Goal: Information Seeking & Learning: Learn about a topic

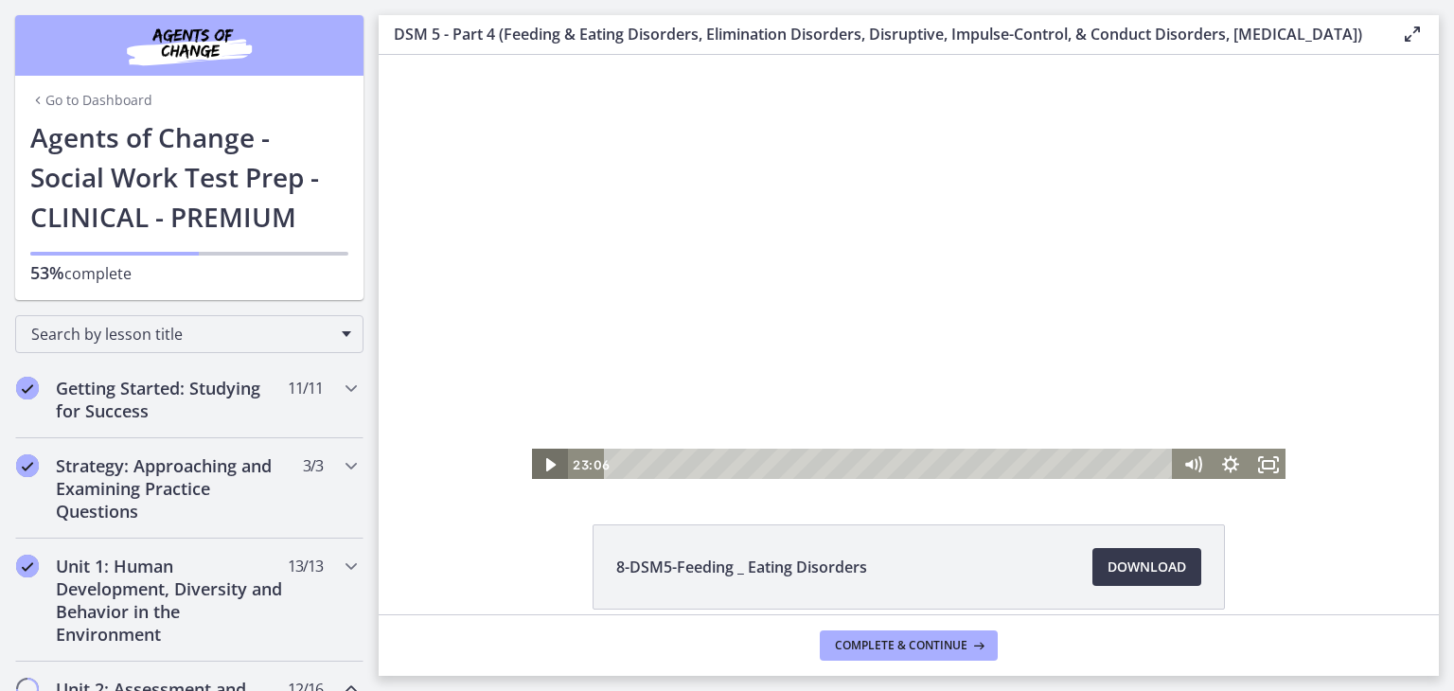
click at [545, 468] on icon "Play Video" at bounding box center [549, 464] width 9 height 13
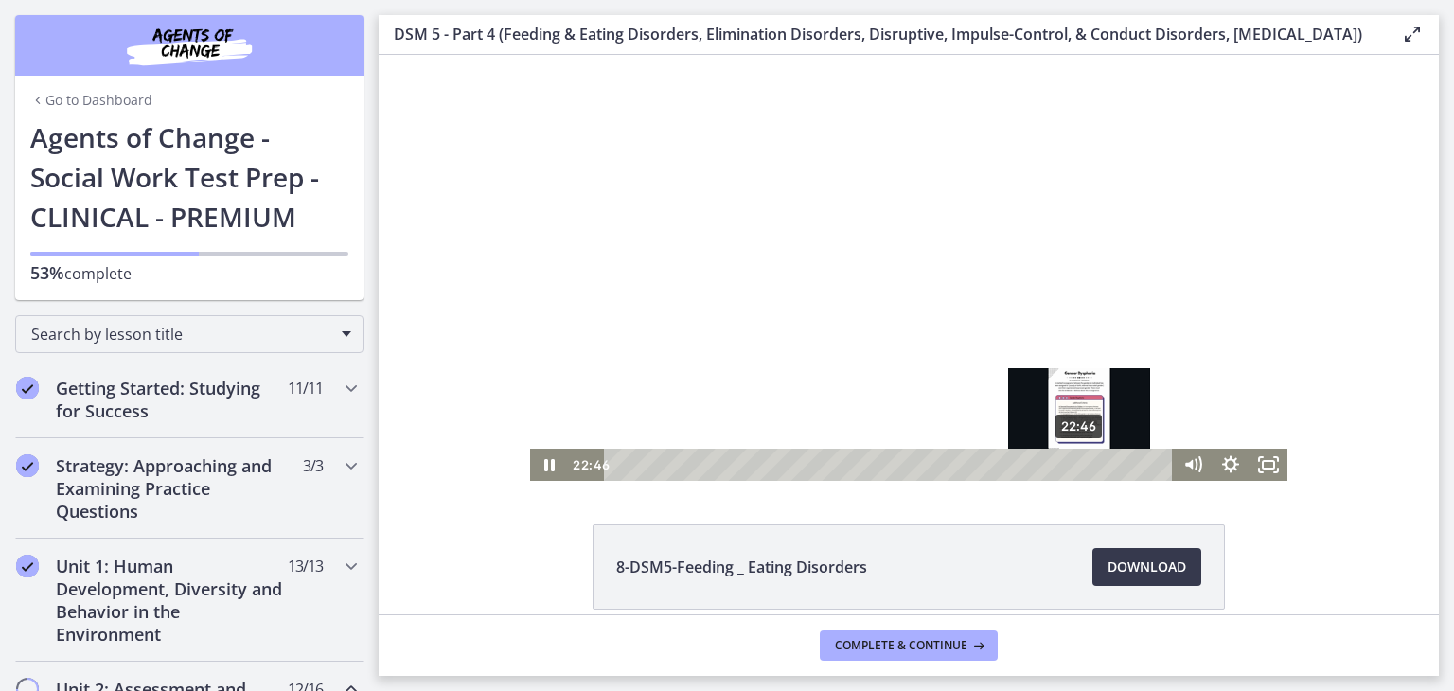
click at [1073, 467] on div "22:46" at bounding box center [891, 465] width 546 height 32
click at [1072, 464] on div "22:43" at bounding box center [891, 465] width 546 height 32
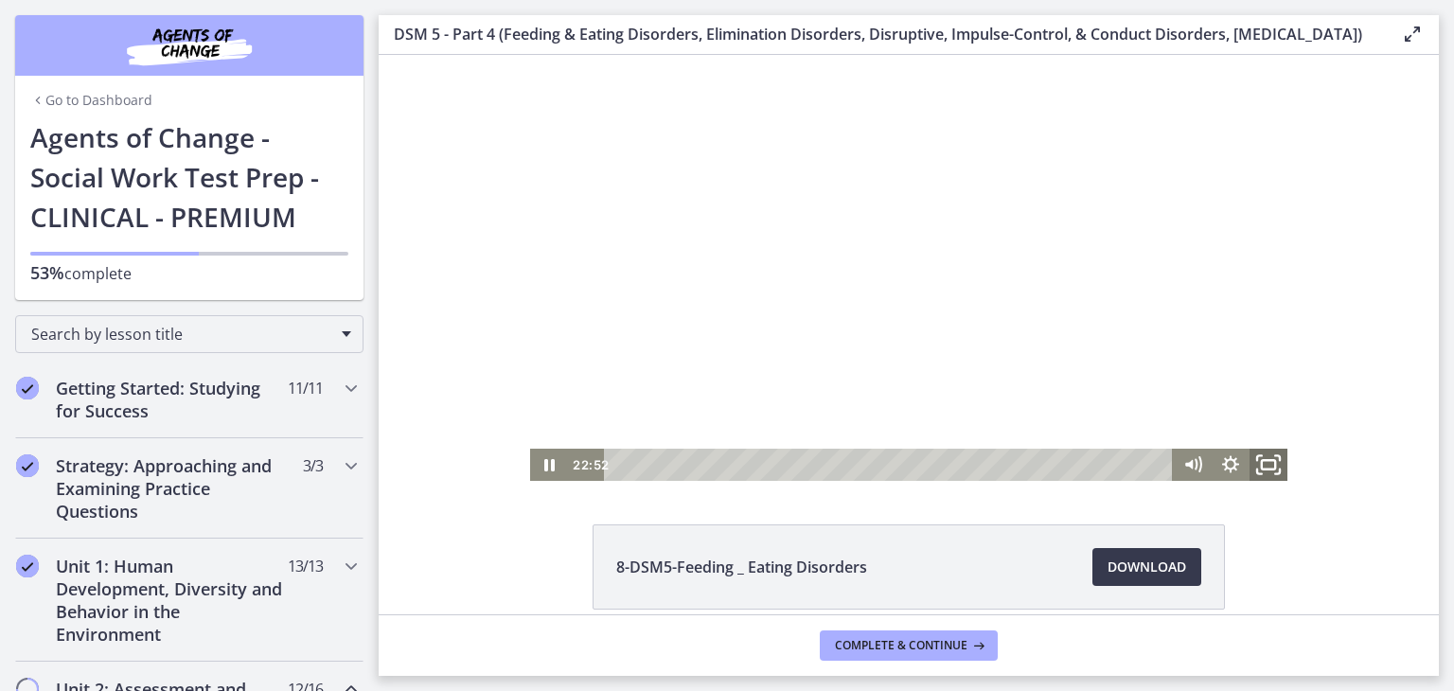
click at [1276, 477] on icon "Fullscreen" at bounding box center [1267, 465] width 45 height 39
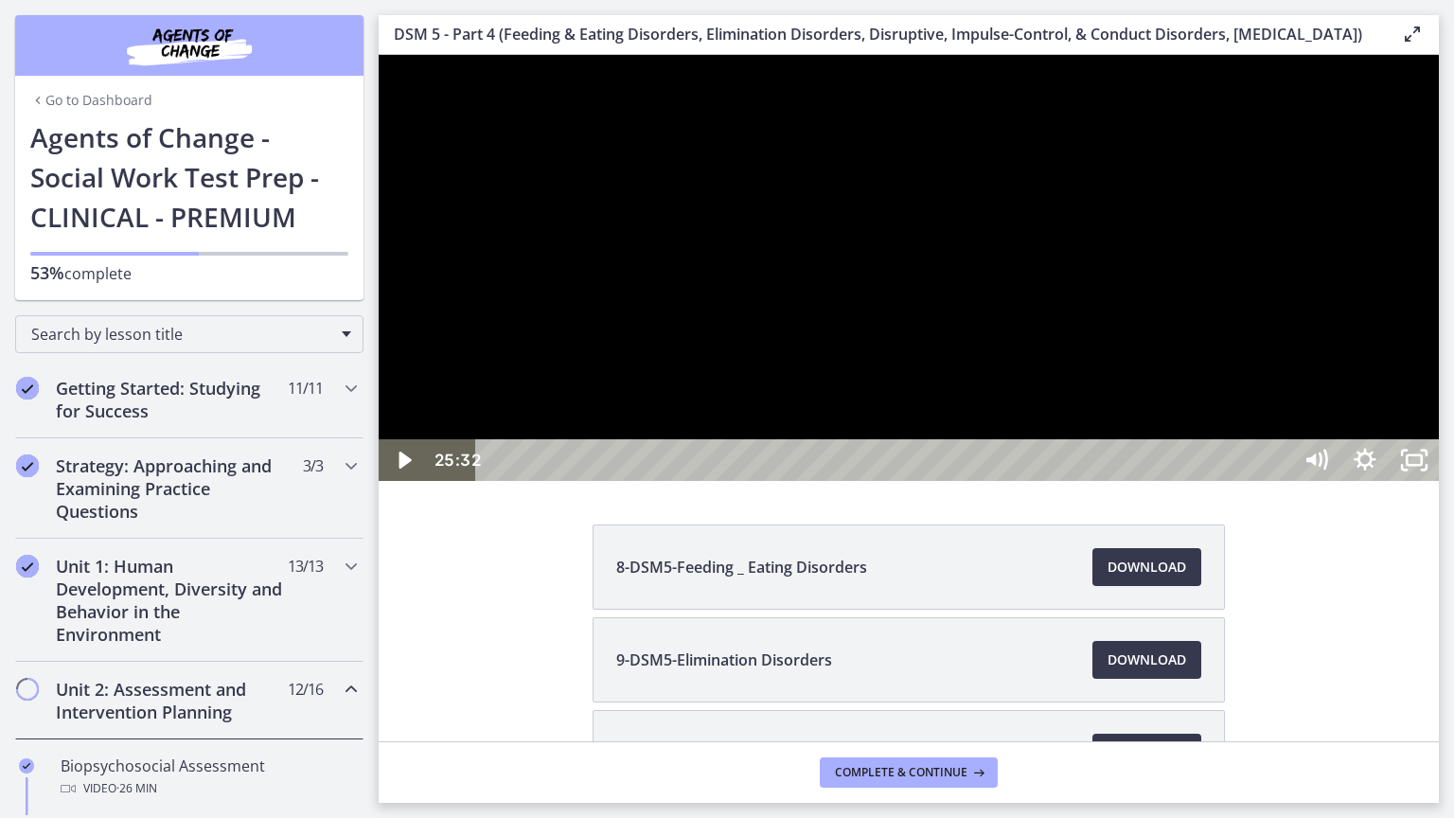
click at [1392, 481] on div at bounding box center [909, 268] width 1060 height 426
click at [1278, 481] on div "25:16" at bounding box center [885, 460] width 785 height 42
click at [1421, 465] on rect "Unfullscreen" at bounding box center [1413, 459] width 15 height 9
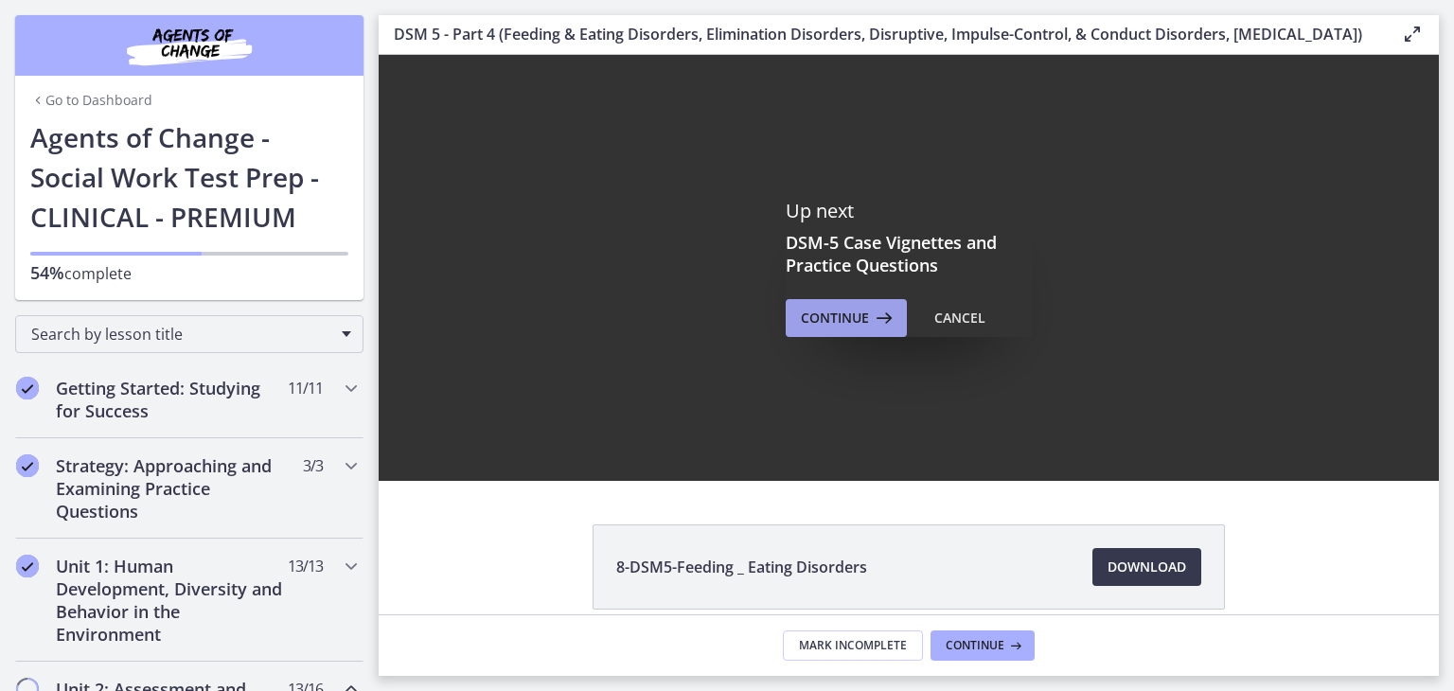
click at [882, 329] on icon at bounding box center [882, 318] width 26 height 23
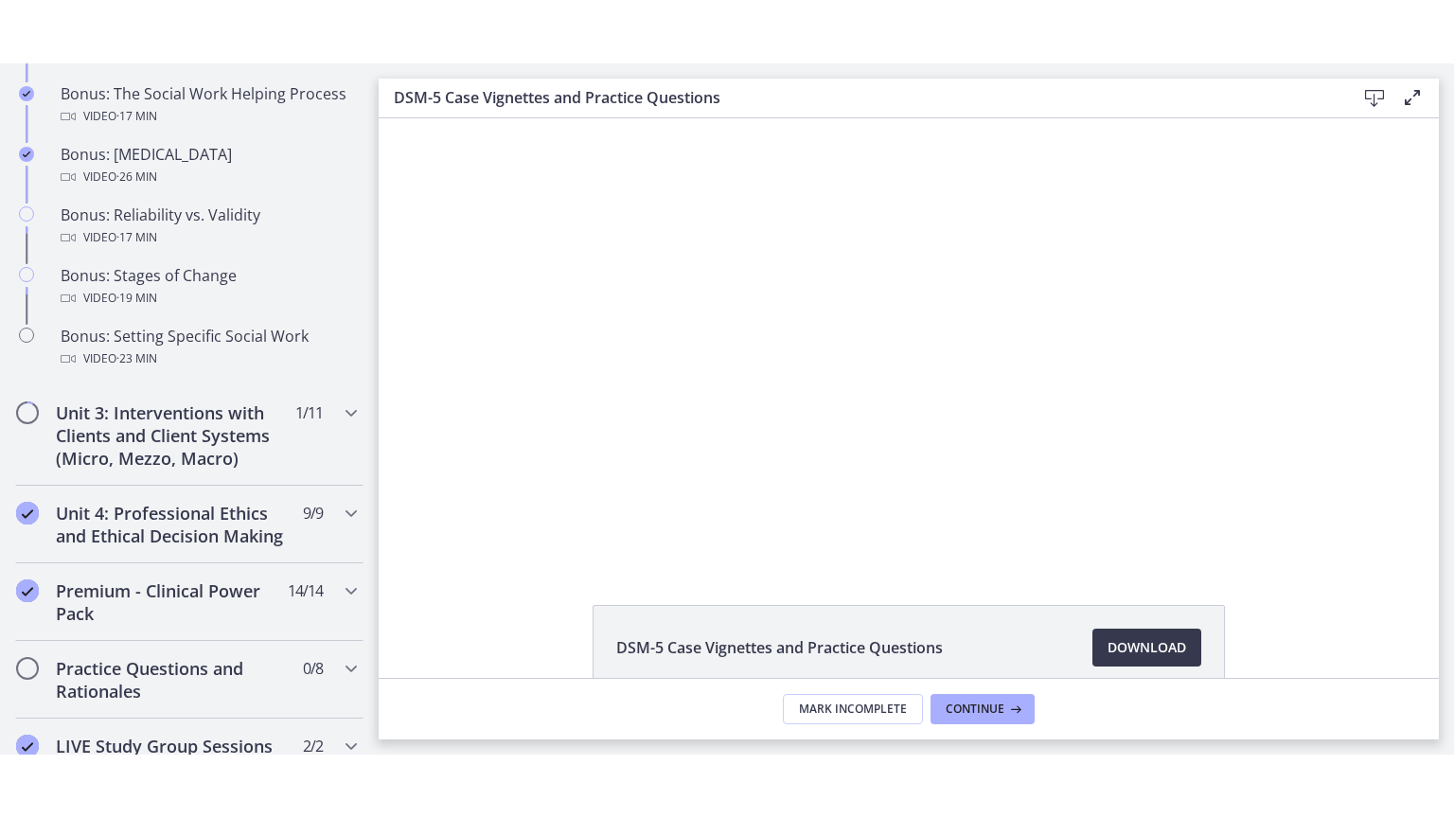
scroll to position [1620, 0]
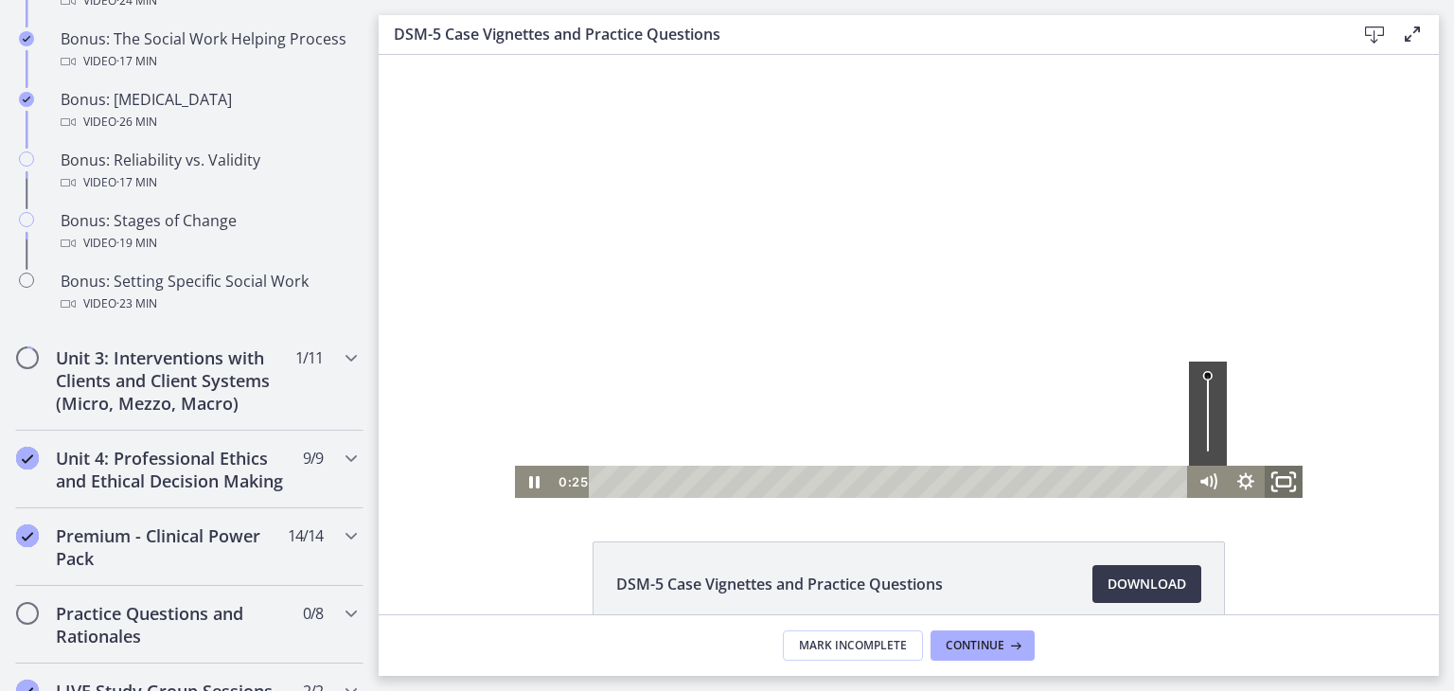
click at [1281, 487] on icon "Fullscreen" at bounding box center [1282, 482] width 45 height 39
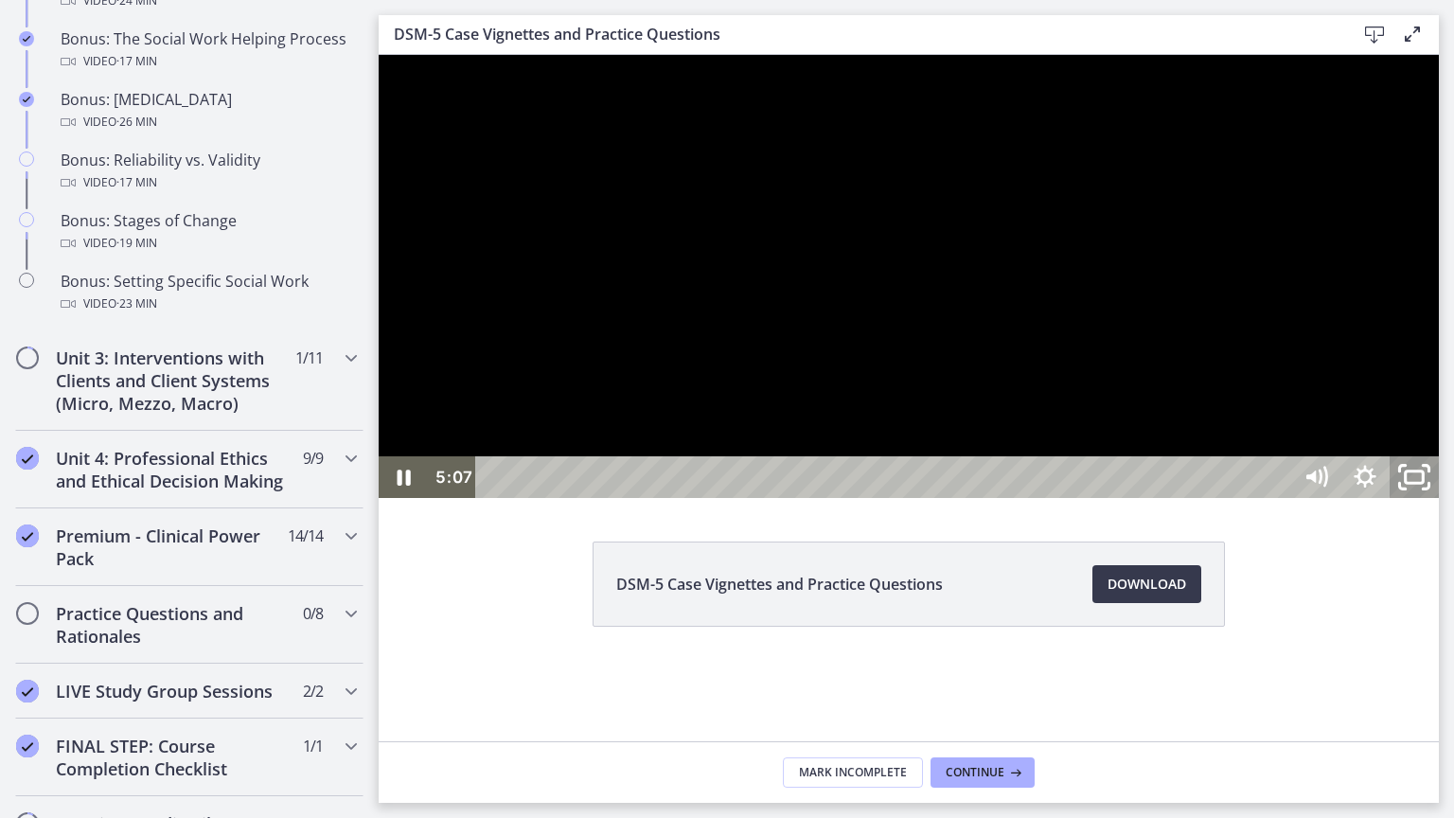
click at [1423, 483] on rect "Unfullscreen" at bounding box center [1414, 476] width 18 height 11
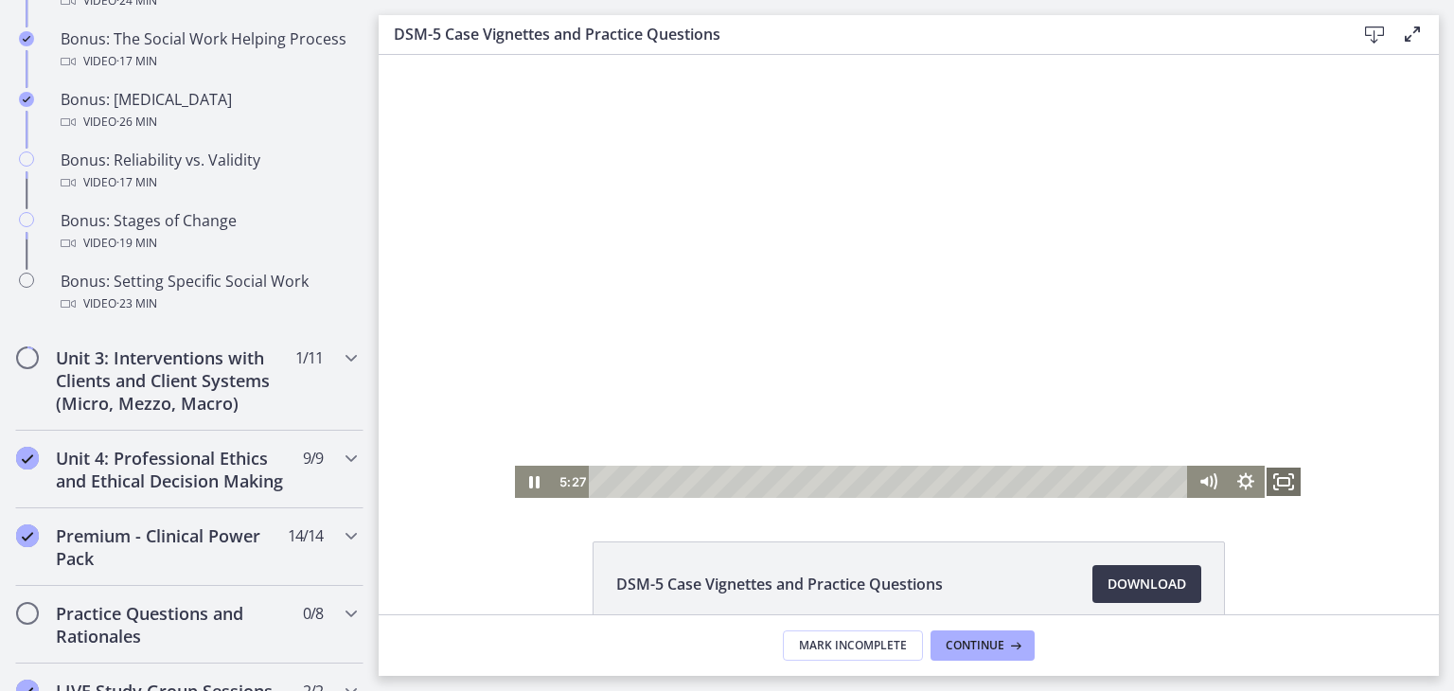
click at [1278, 479] on rect "Fullscreen" at bounding box center [1283, 482] width 11 height 8
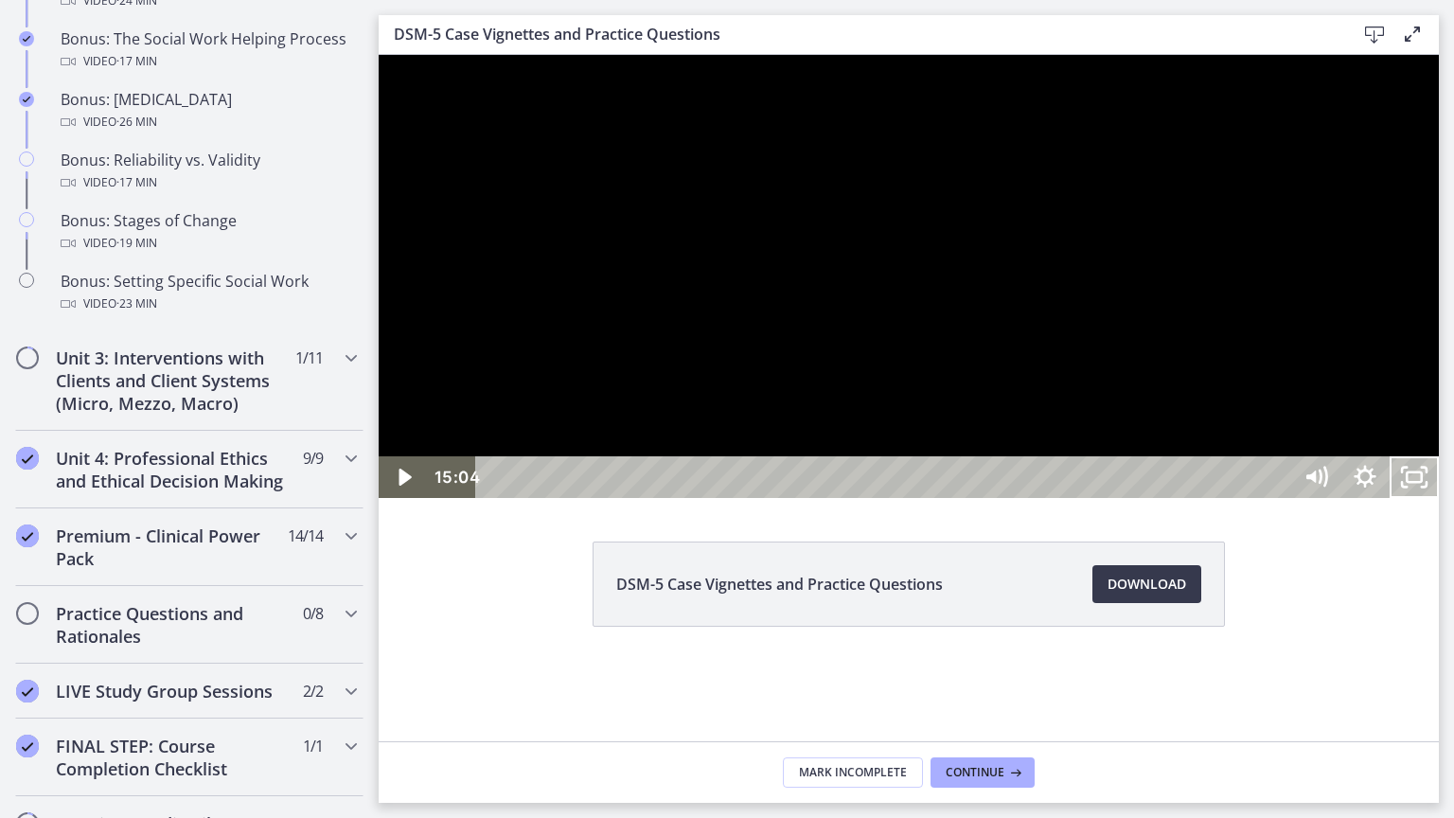
click at [1064, 498] on div at bounding box center [909, 276] width 1060 height 443
click at [1443, 502] on icon "Unfullscreen" at bounding box center [1413, 477] width 59 height 50
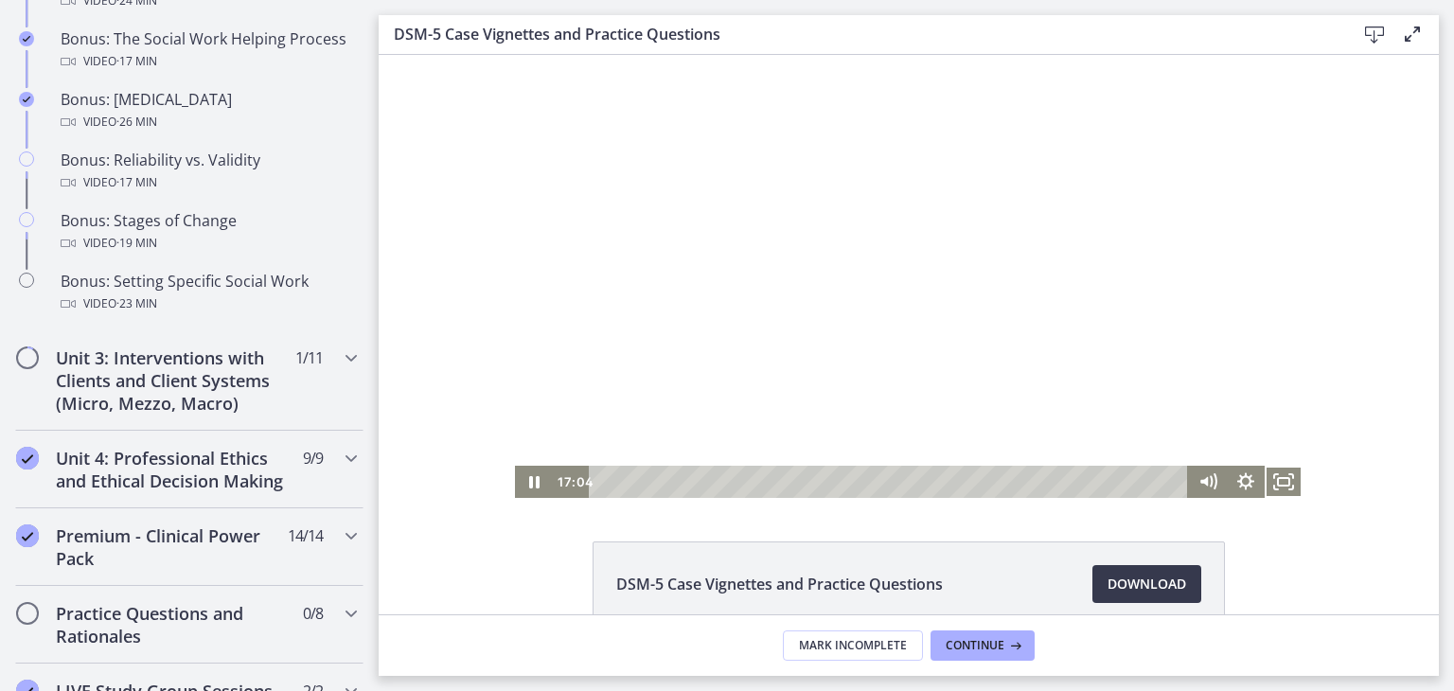
click at [1264, 466] on button "Fullscreen" at bounding box center [1283, 482] width 38 height 32
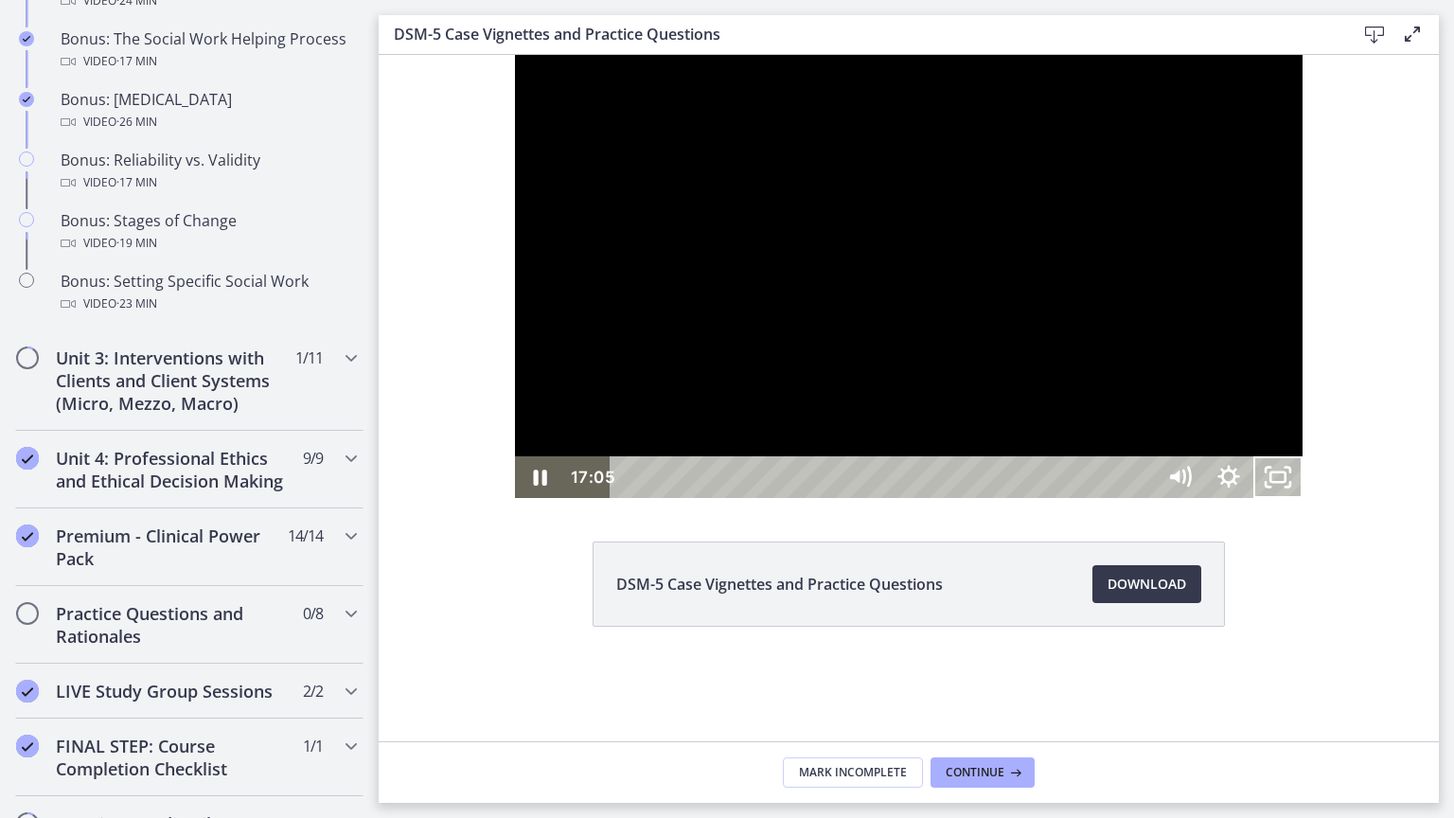
click at [1253, 456] on button "Unfullscreen" at bounding box center [1277, 477] width 49 height 42
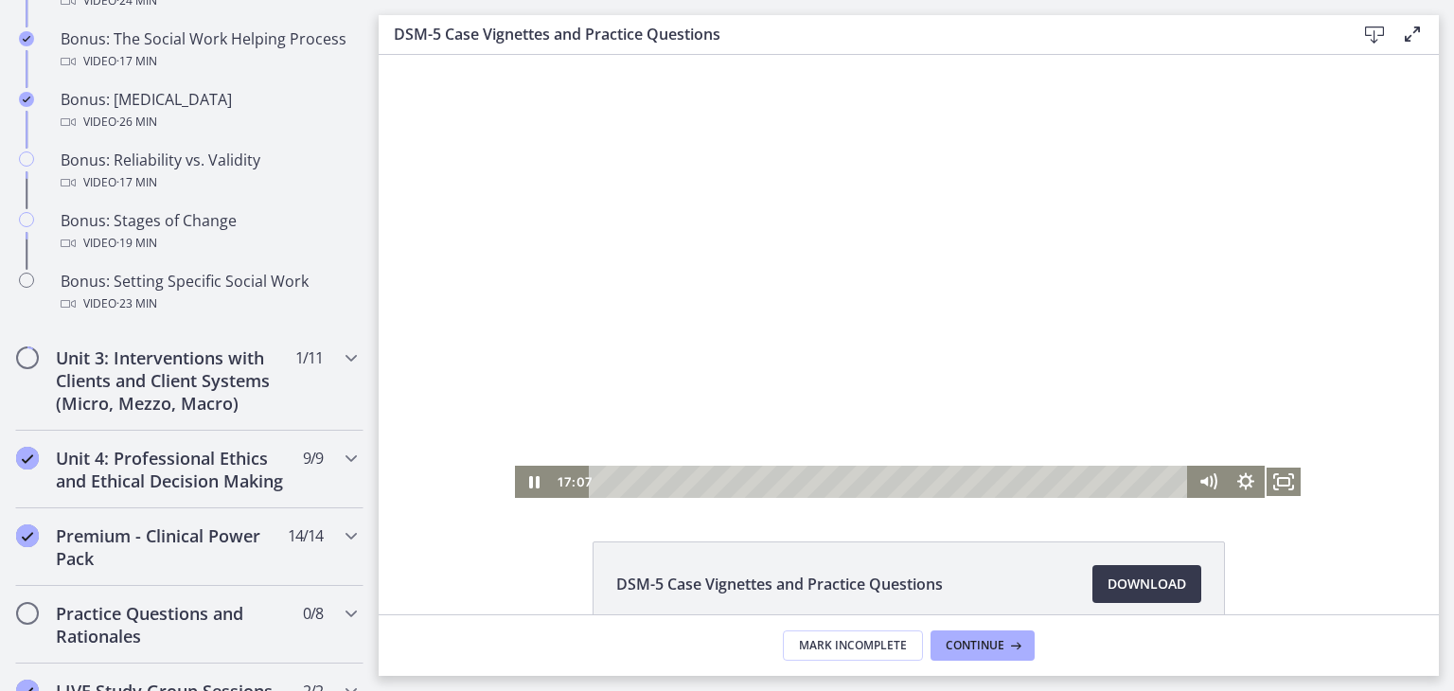
click at [917, 292] on div at bounding box center [908, 276] width 787 height 443
click at [1050, 484] on div "16:44" at bounding box center [891, 482] width 576 height 32
click at [535, 482] on icon "Play Video" at bounding box center [535, 482] width 38 height 32
click at [1022, 483] on div "15:41" at bounding box center [891, 482] width 576 height 32
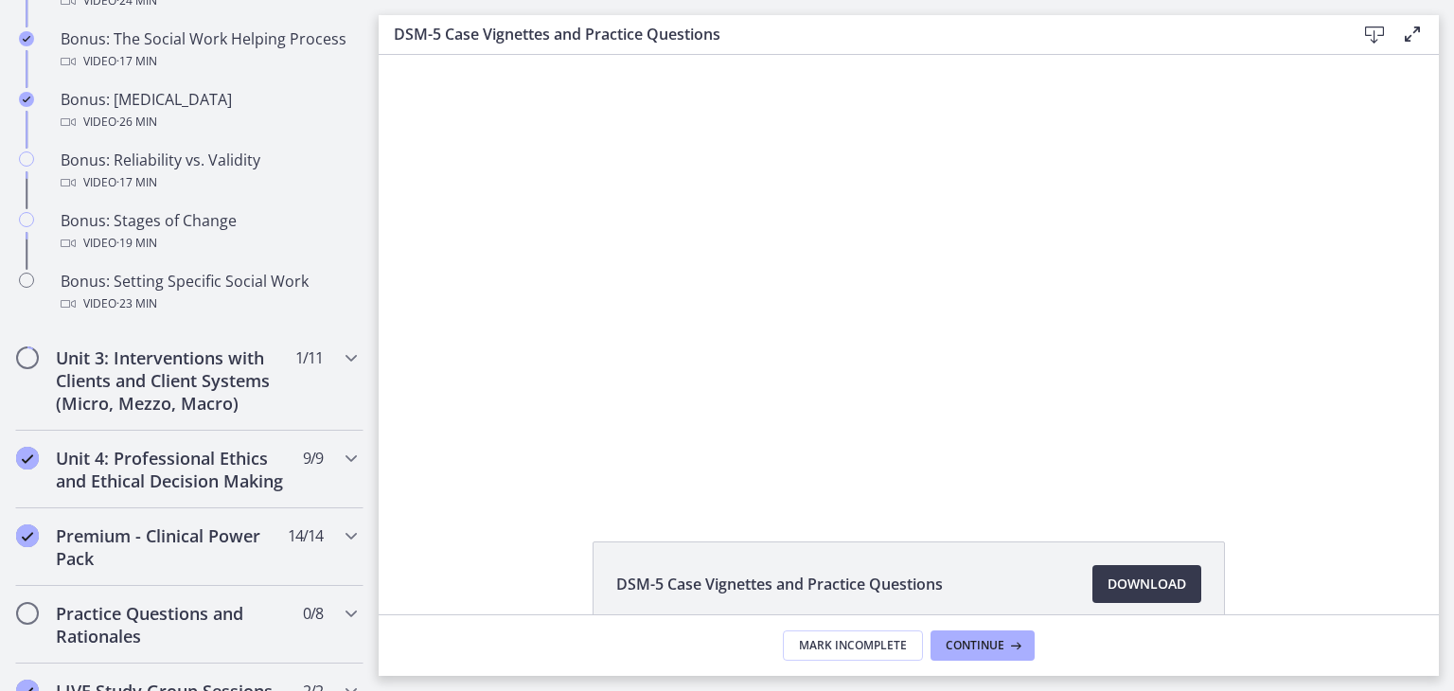
click at [1078, 349] on div at bounding box center [908, 276] width 787 height 443
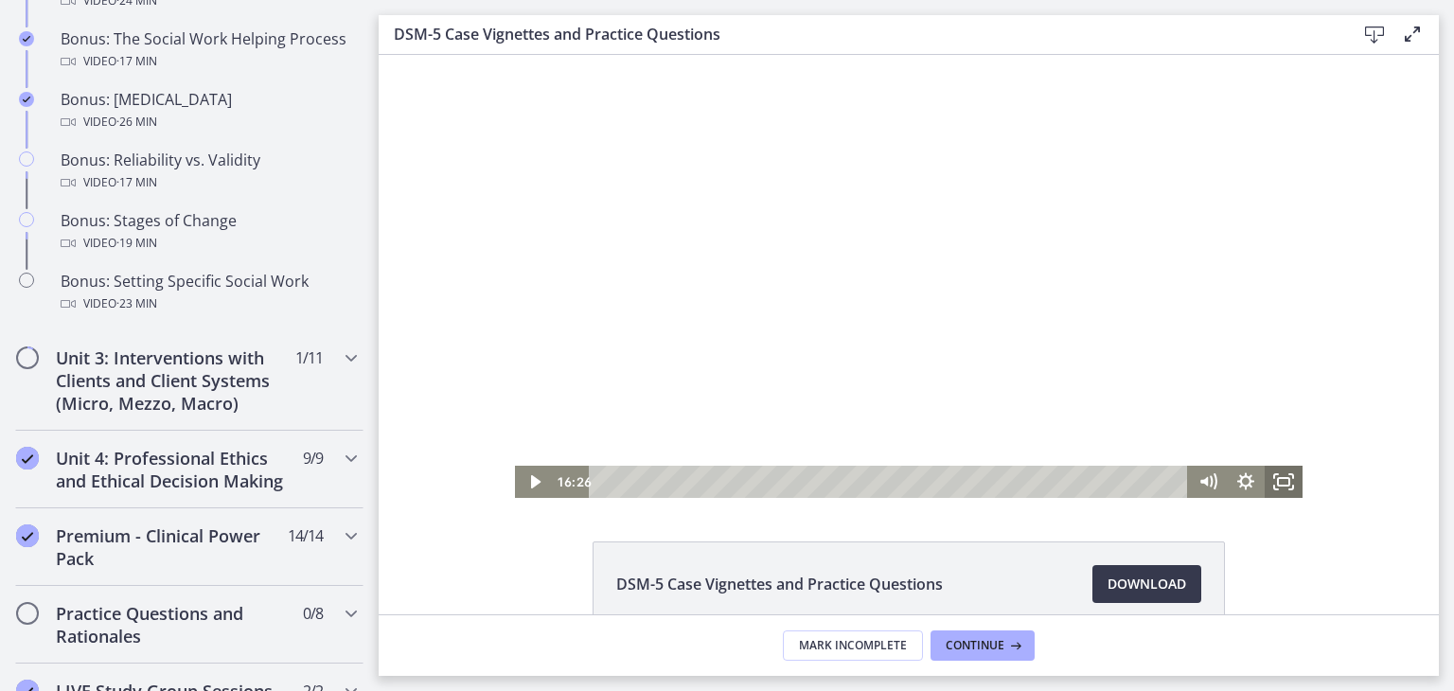
click at [1278, 478] on rect "Fullscreen" at bounding box center [1283, 482] width 11 height 8
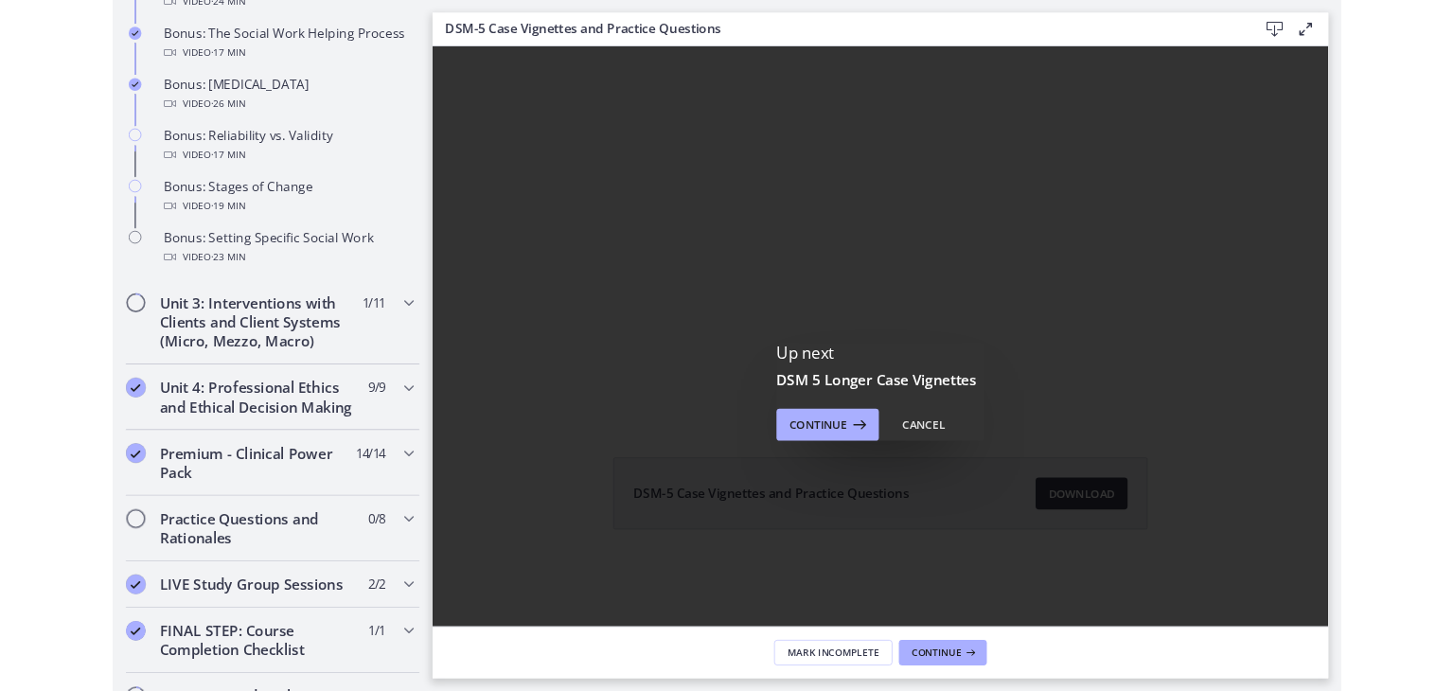
scroll to position [0, 0]
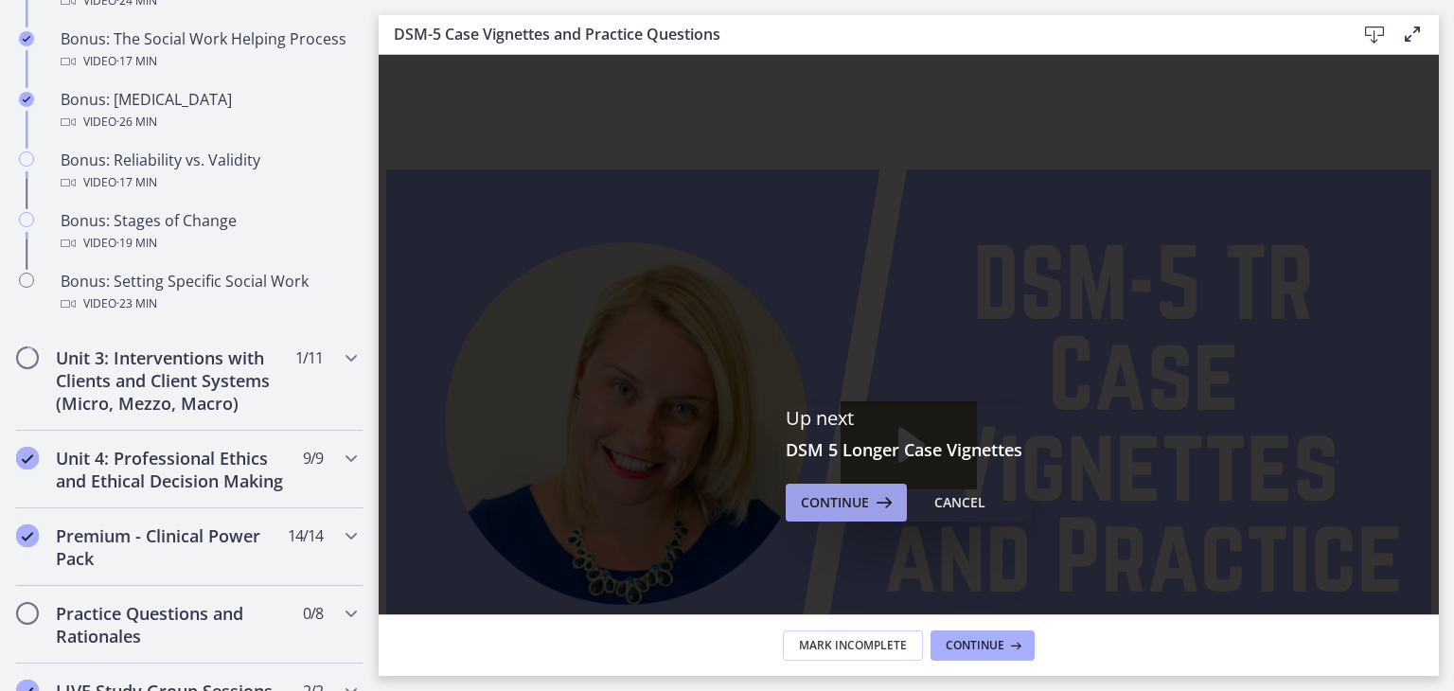
click at [869, 508] on icon at bounding box center [882, 502] width 26 height 23
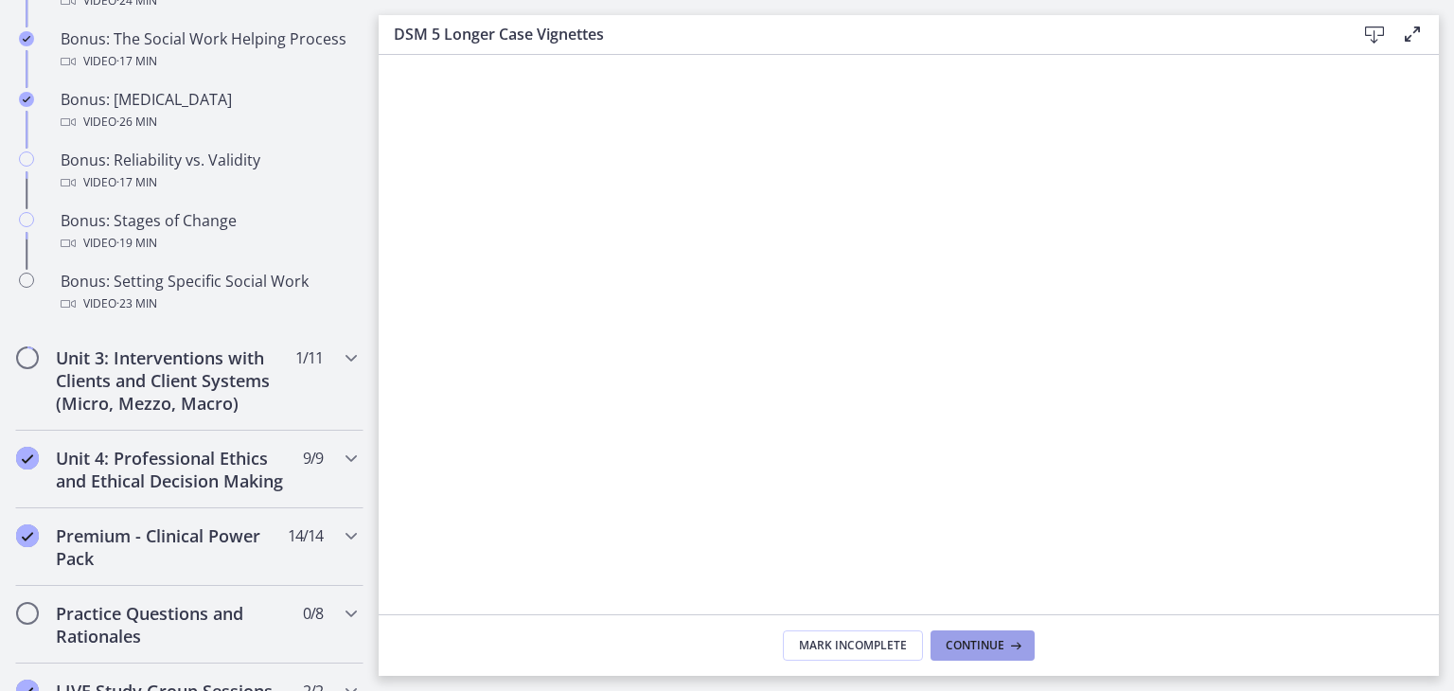
click at [1010, 654] on button "Continue" at bounding box center [982, 645] width 104 height 30
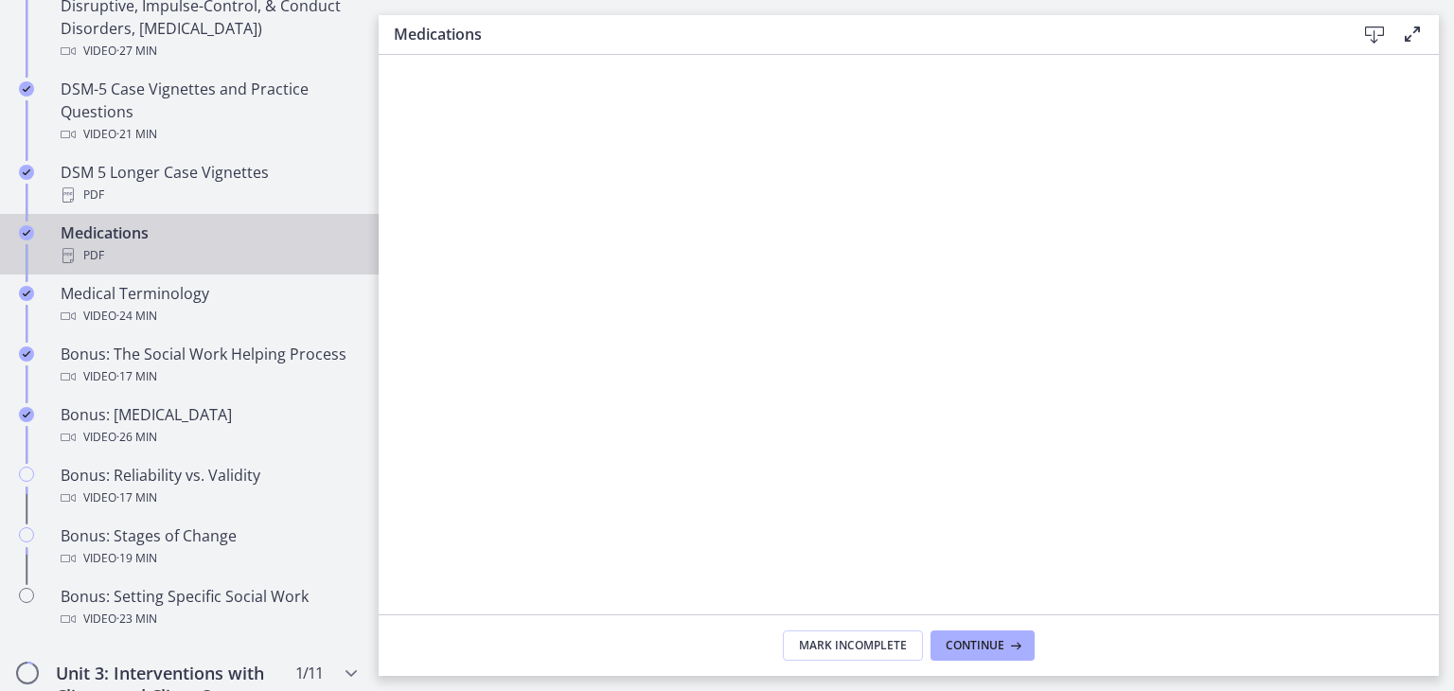
scroll to position [1291, 0]
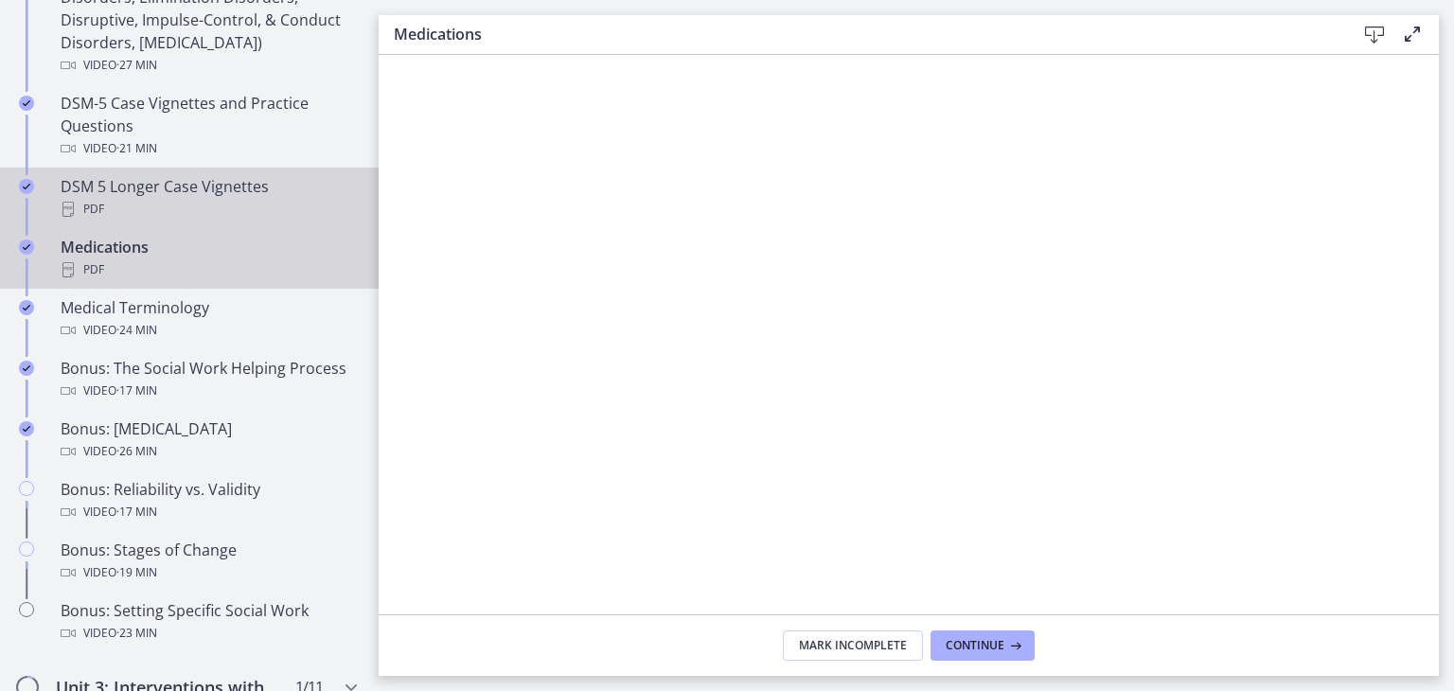
click at [222, 167] on link "DSM 5 Longer Case Vignettes PDF" at bounding box center [189, 197] width 379 height 61
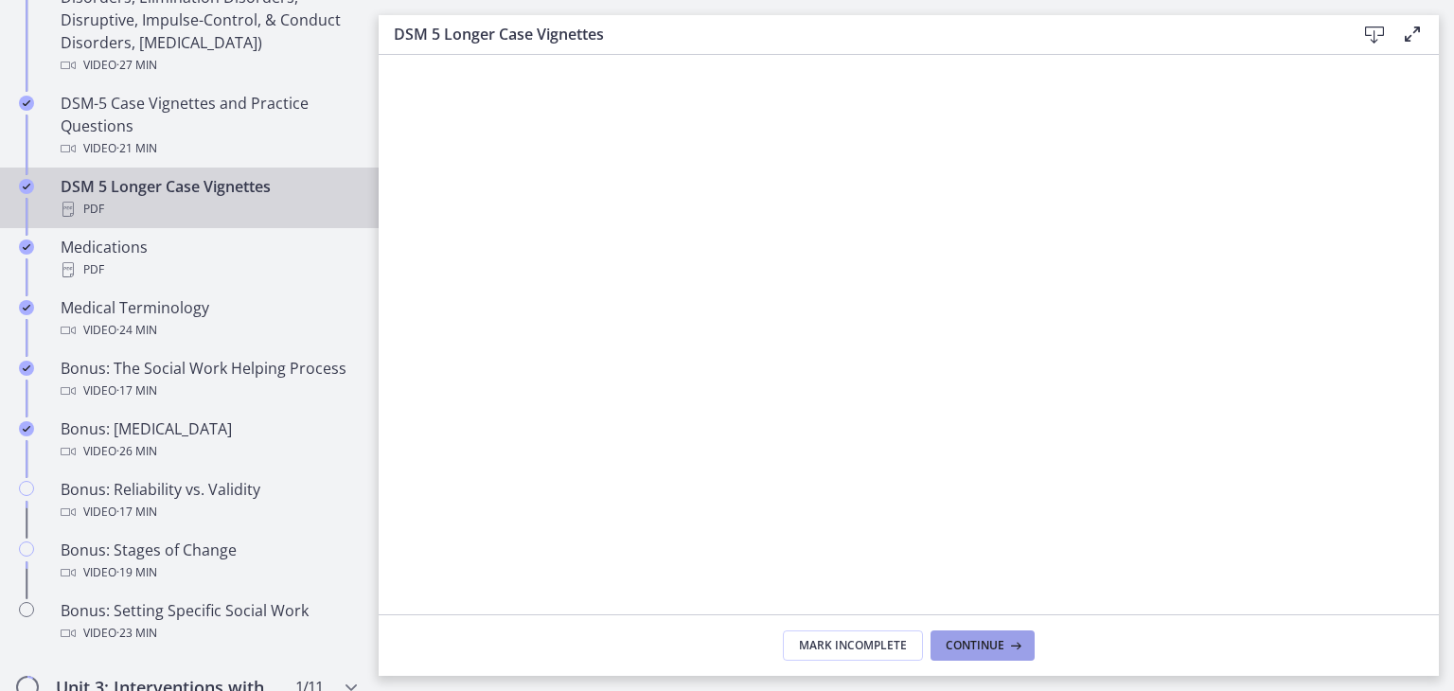
click at [977, 655] on button "Continue" at bounding box center [982, 645] width 104 height 30
